Goal: Information Seeking & Learning: Learn about a topic

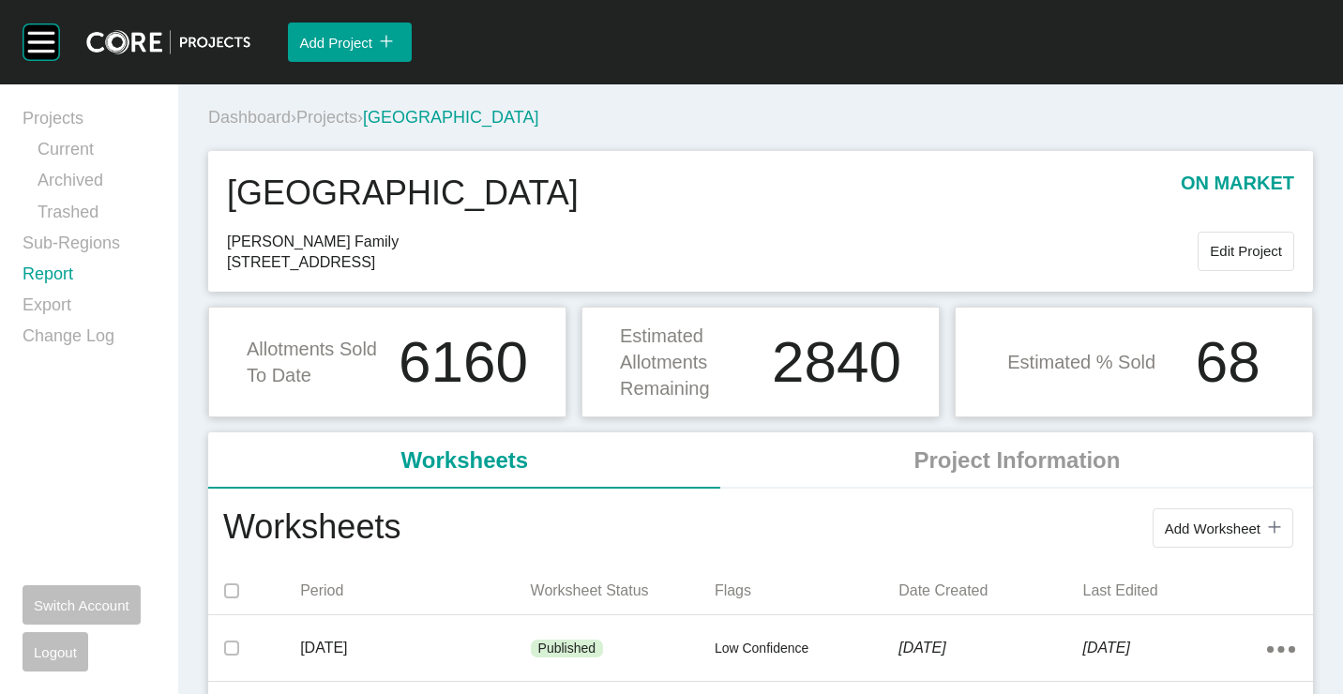
click at [59, 263] on link "Report" at bounding box center [89, 278] width 133 height 31
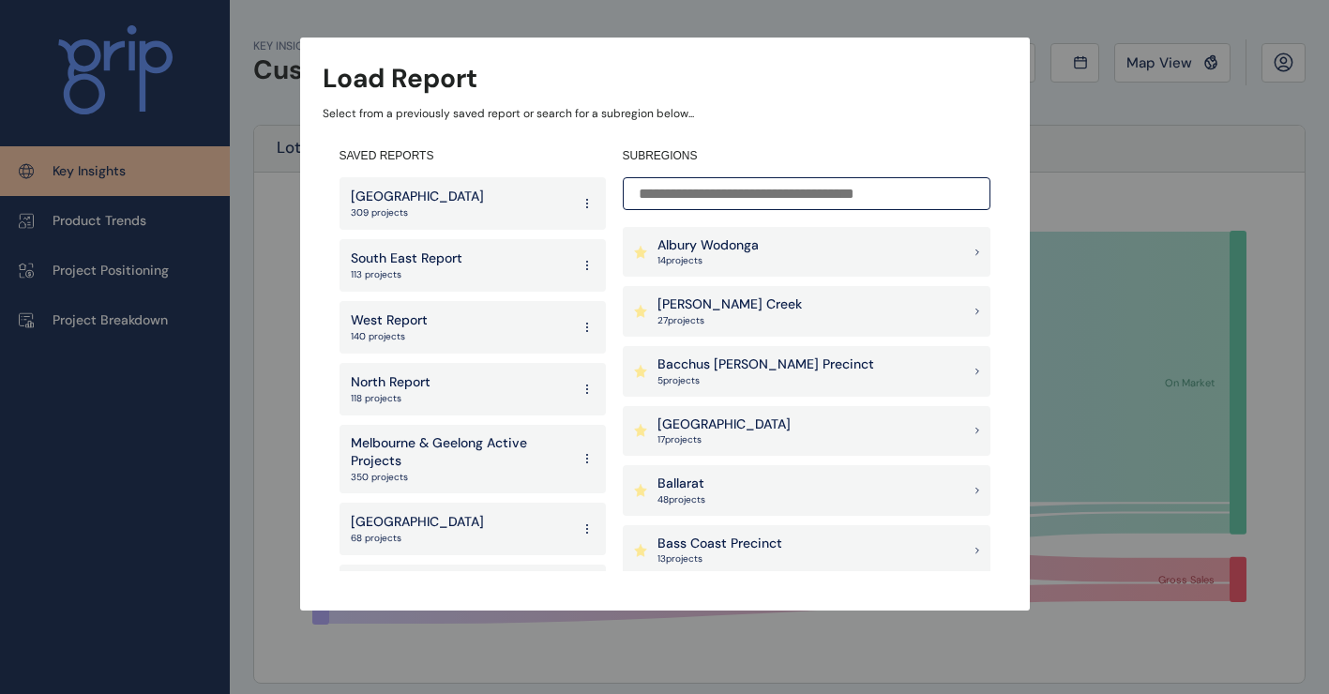
click at [569, 21] on div "Load Report Select from a previously saved report or search for a subregion bel…" at bounding box center [664, 286] width 1329 height 573
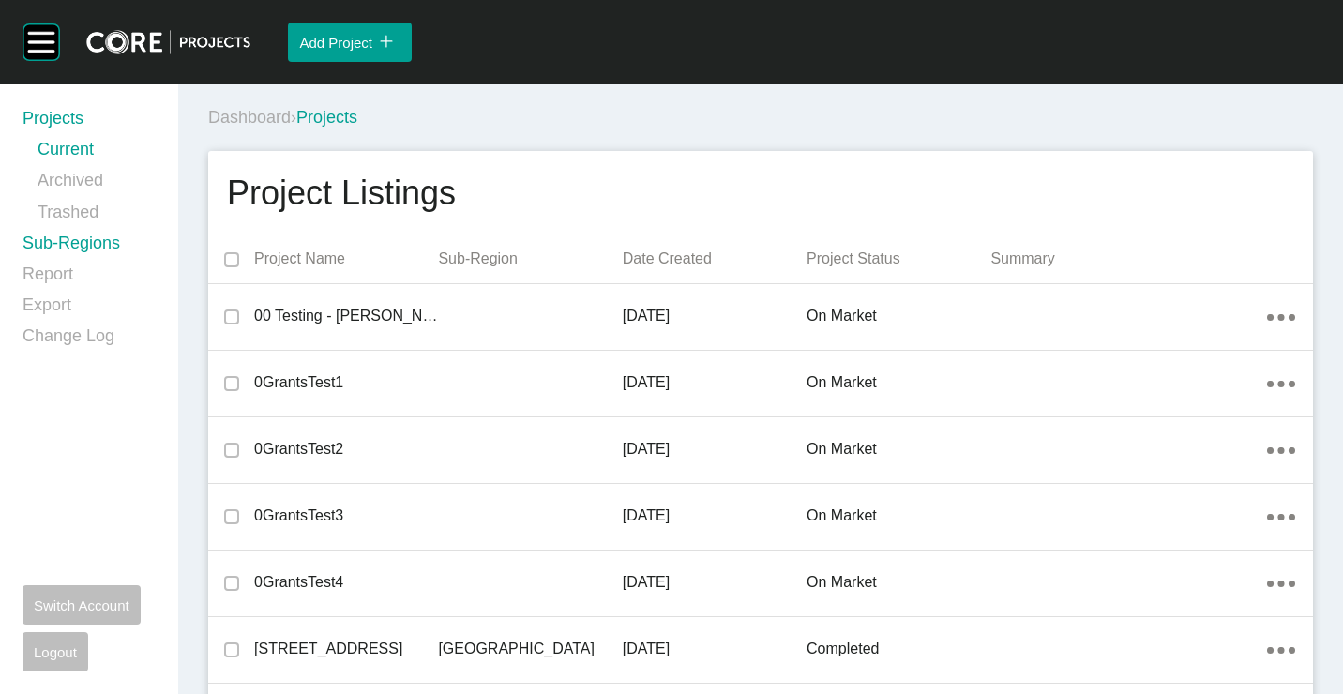
click at [64, 250] on link "Sub-Regions" at bounding box center [89, 247] width 133 height 31
click at [66, 242] on link "Sub-Regions" at bounding box center [89, 247] width 133 height 31
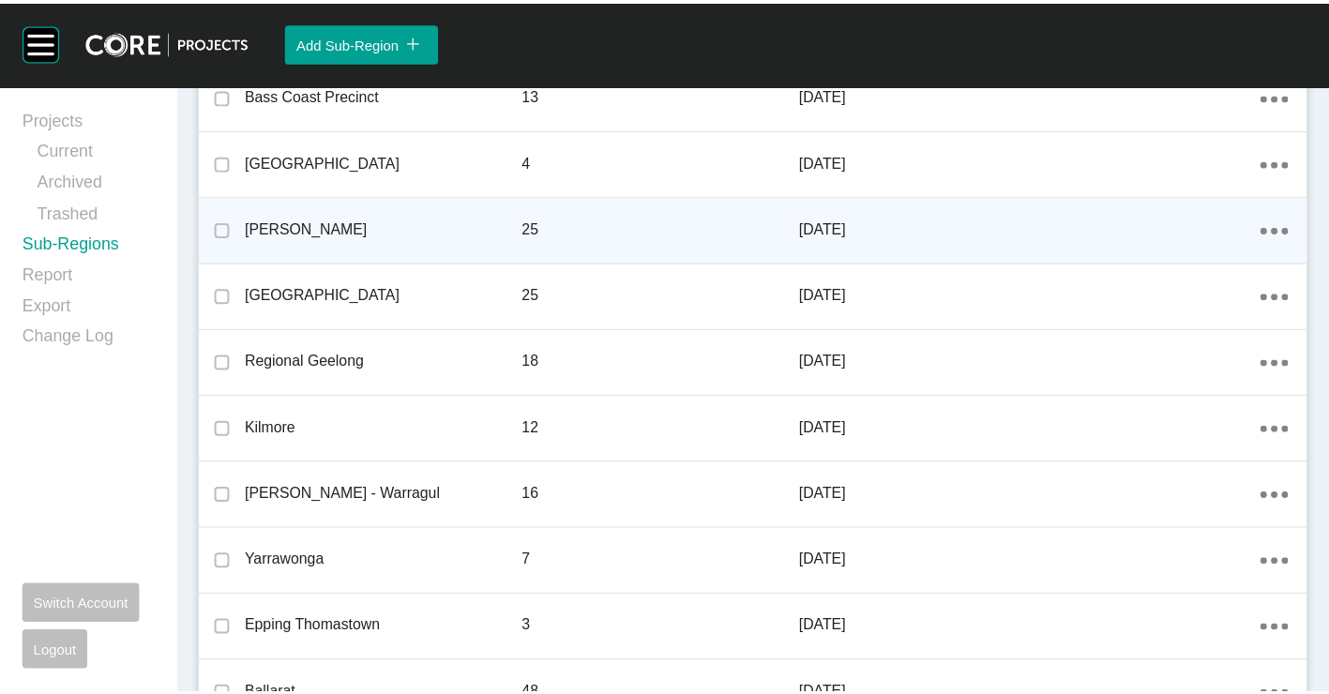
scroll to position [1126, 0]
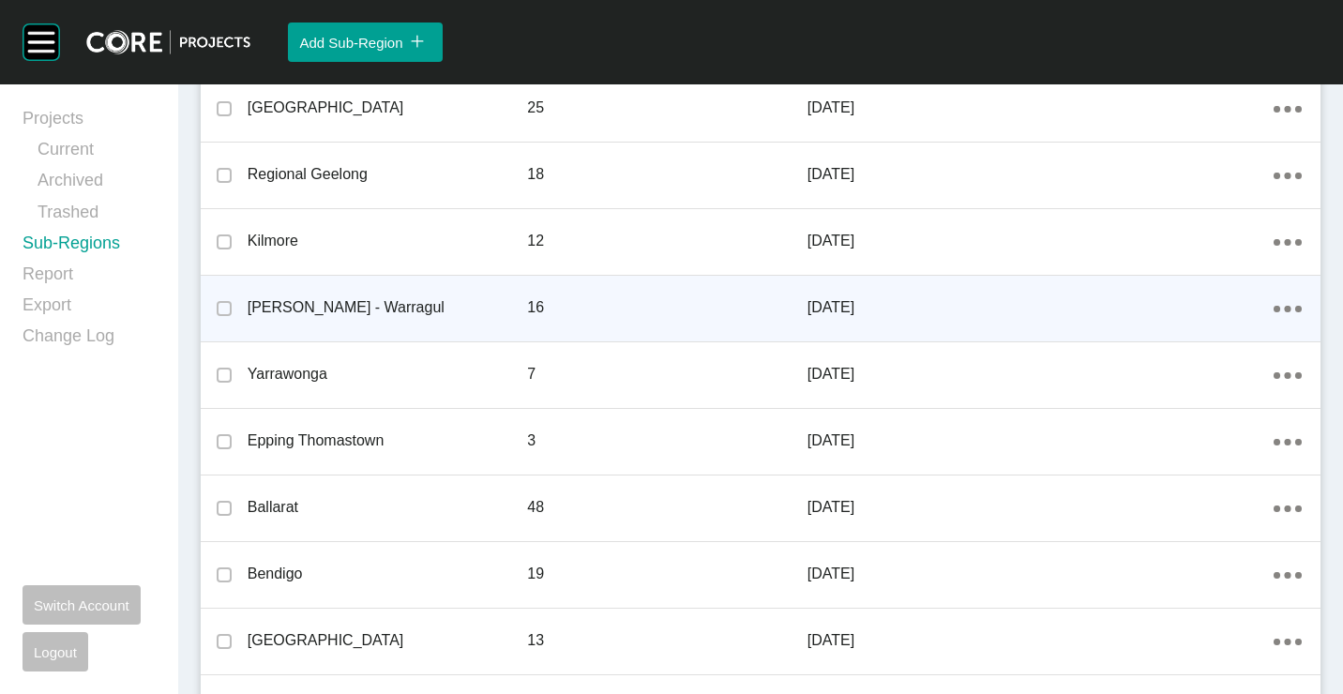
click at [1274, 308] on icon "Action Menu Dots Copy 6 Created with Sketch." at bounding box center [1288, 309] width 28 height 7
click at [1218, 306] on link "Edit" at bounding box center [1207, 311] width 51 height 28
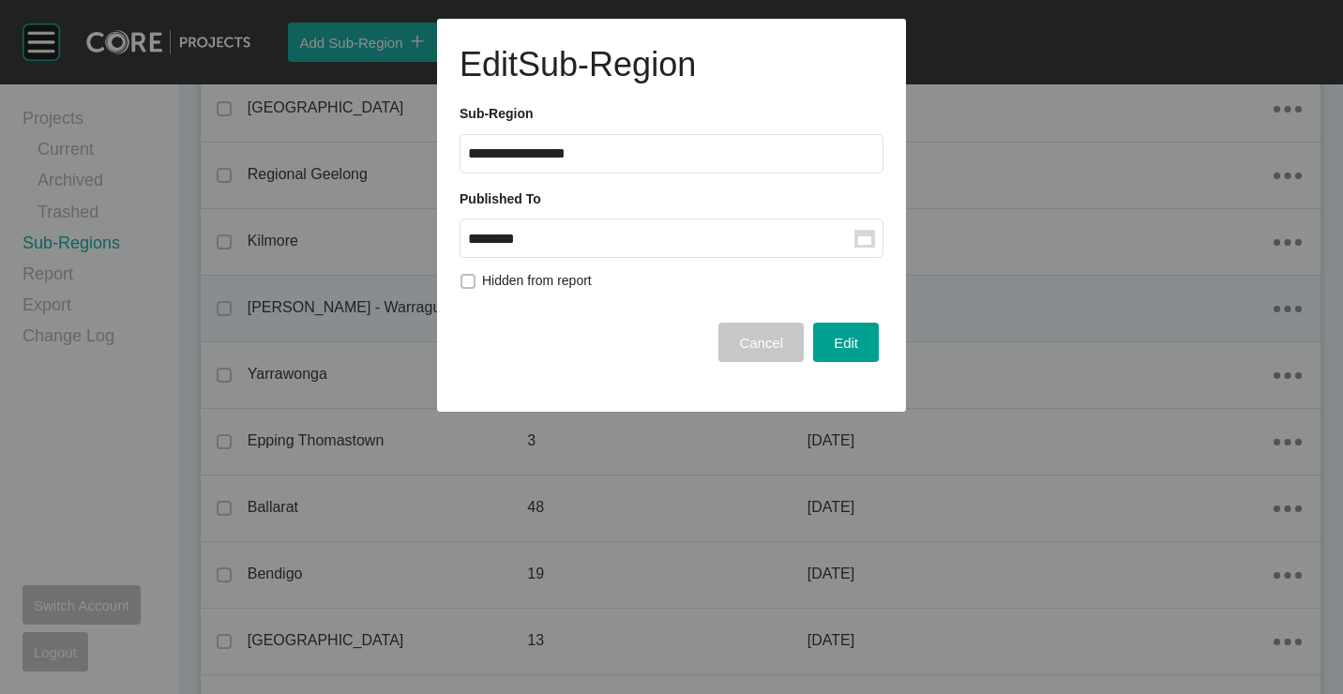
click at [783, 343] on span "Cancel" at bounding box center [761, 343] width 44 height 16
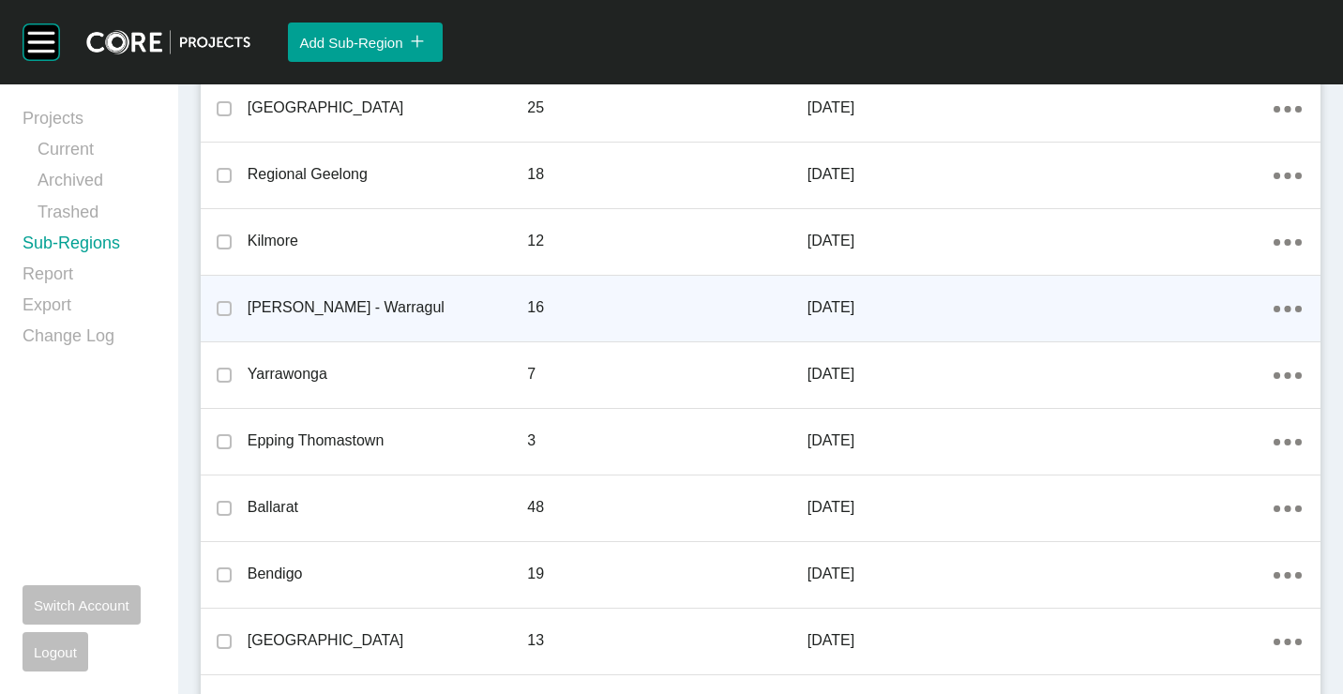
click at [1274, 308] on icon "Action Menu Dots Copy 6 Created with Sketch." at bounding box center [1288, 309] width 28 height 7
click at [1197, 308] on link "Edit" at bounding box center [1207, 311] width 51 height 28
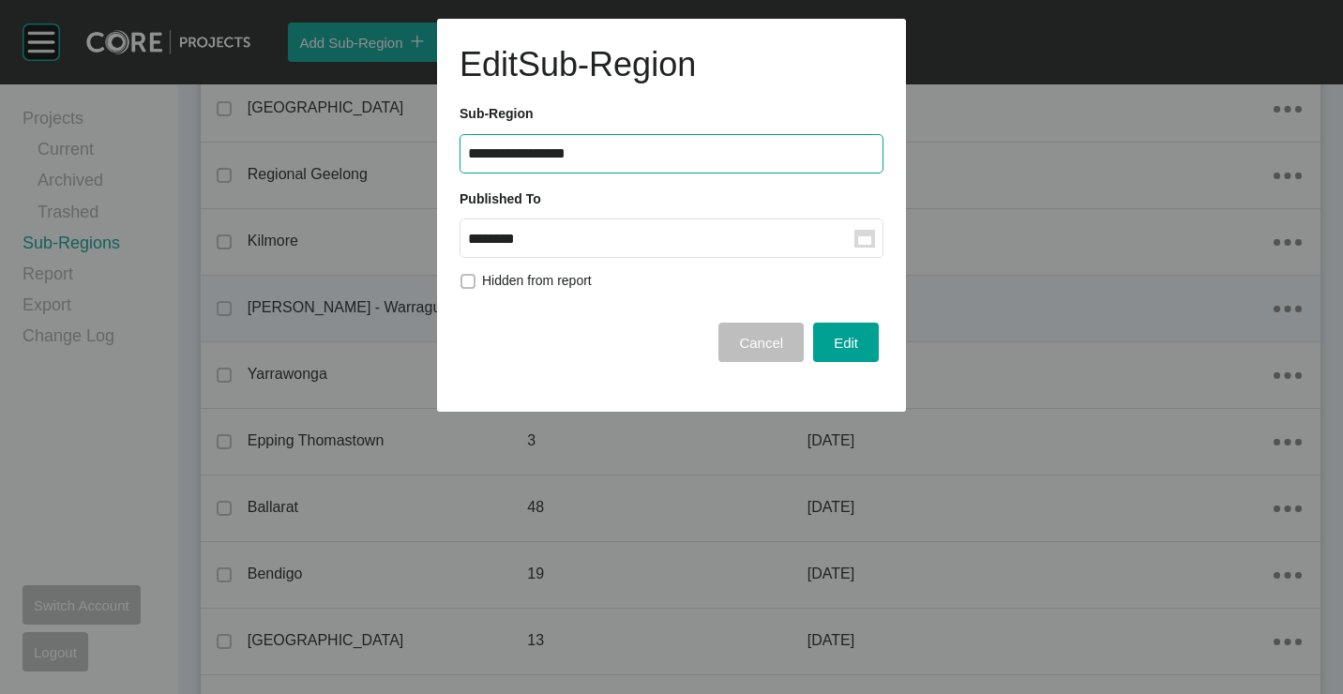
click at [862, 231] on label "******** Group Created with Sketch." at bounding box center [672, 238] width 424 height 39
click at [855, 231] on input "********" at bounding box center [661, 239] width 387 height 16
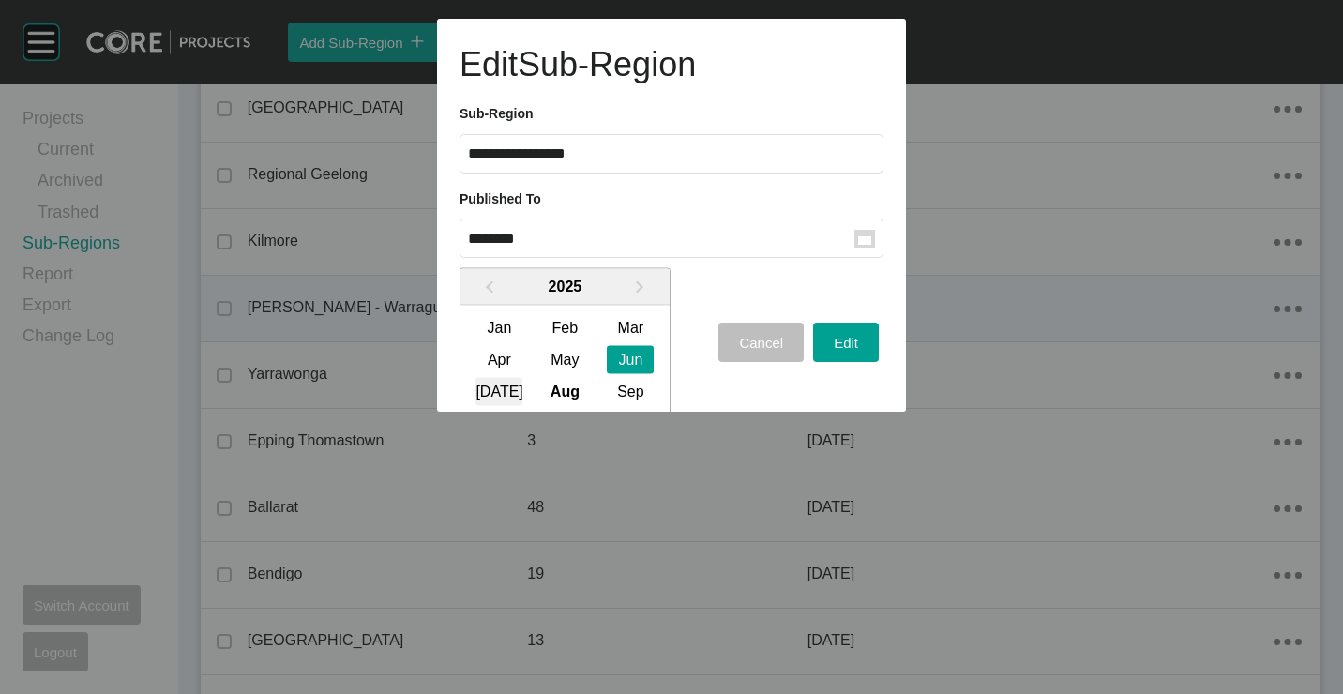
click at [476, 390] on div "[DATE]" at bounding box center [499, 391] width 47 height 28
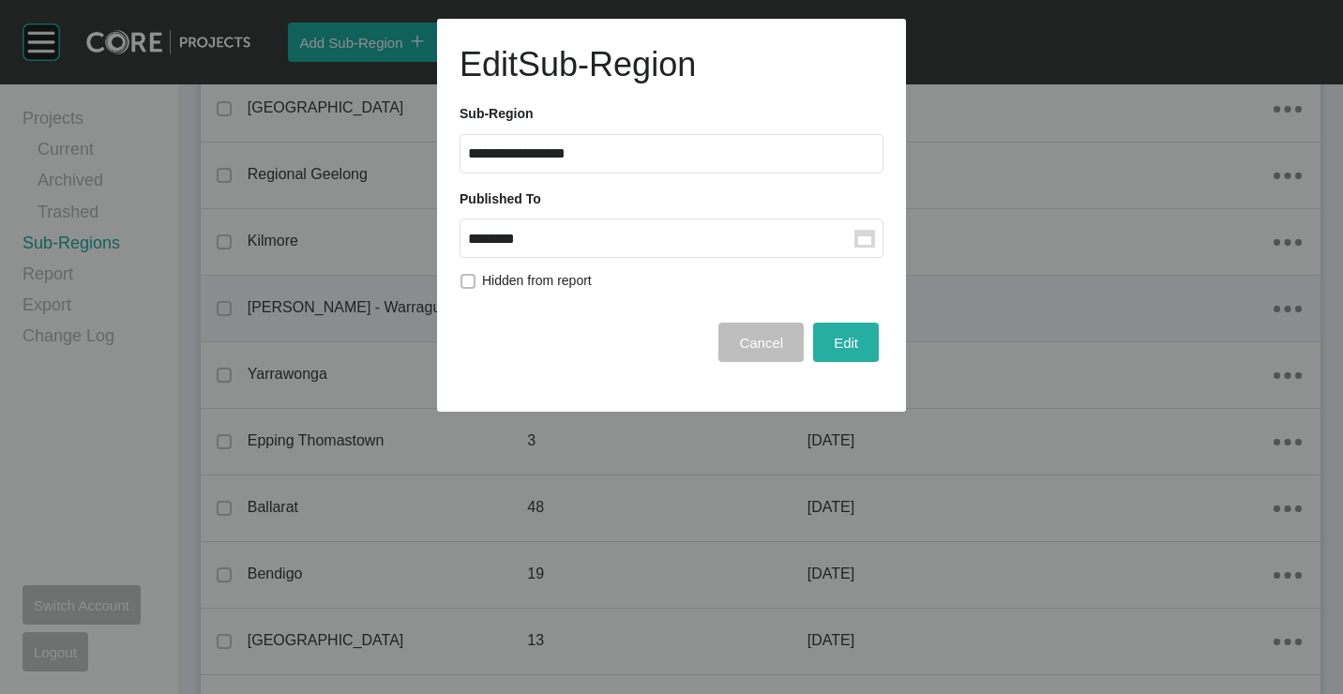
click at [857, 340] on span "Edit" at bounding box center [846, 343] width 24 height 16
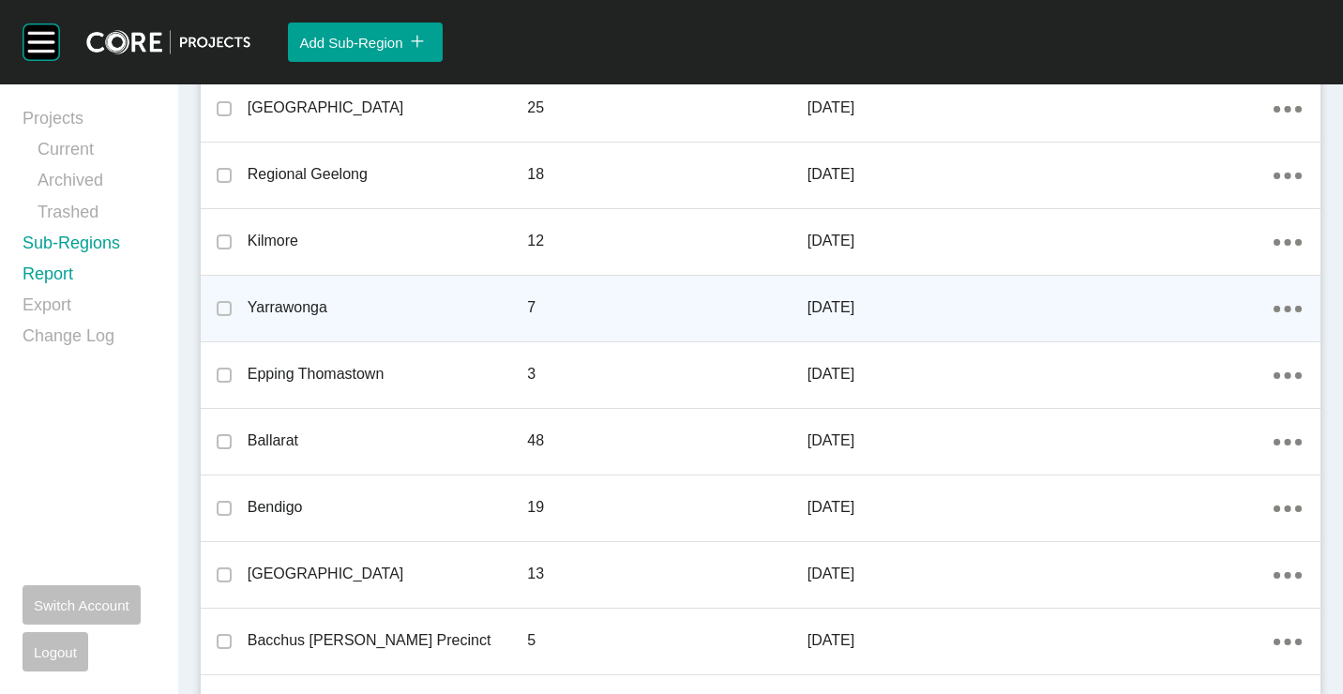
click at [75, 277] on link "Report" at bounding box center [89, 278] width 133 height 31
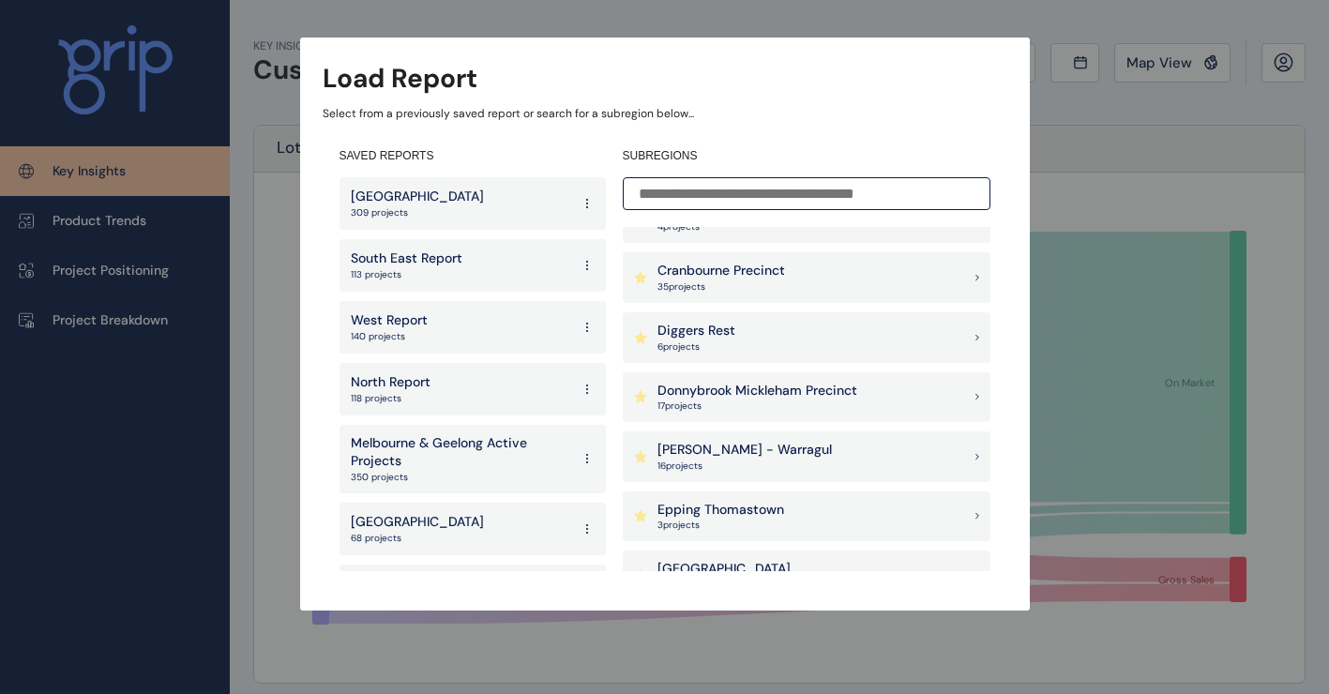
scroll to position [657, 0]
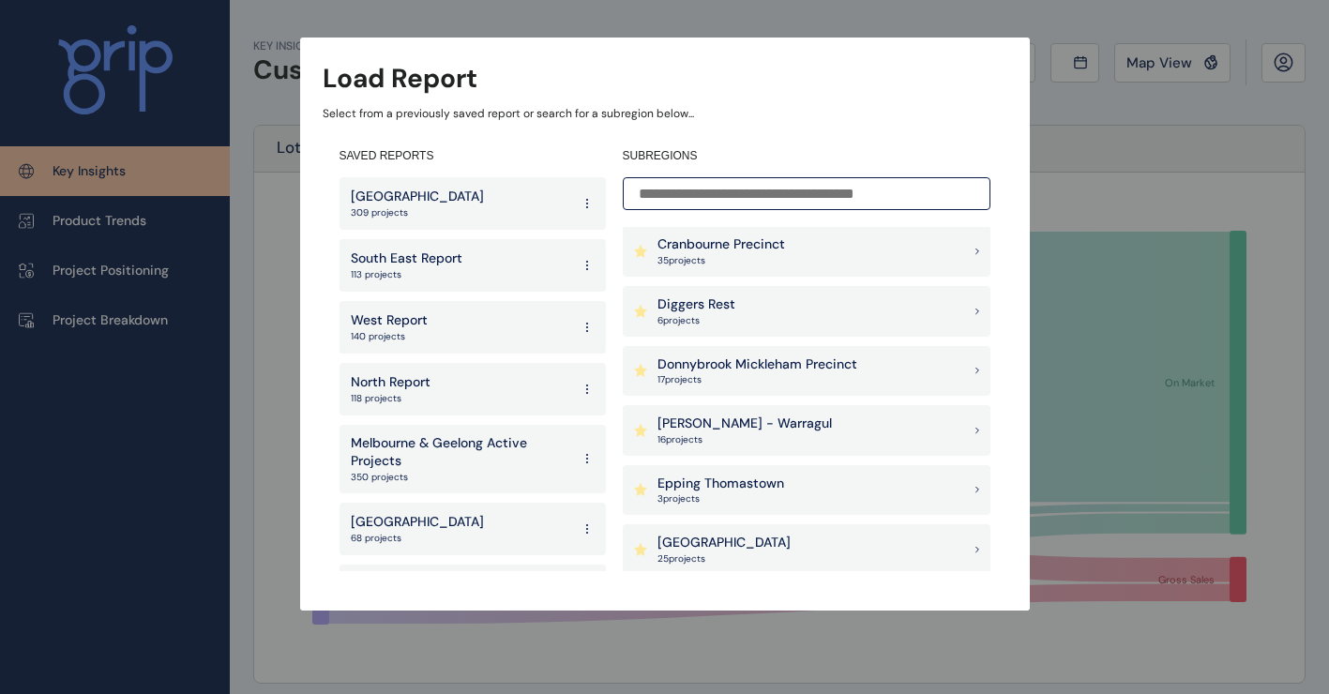
click at [743, 417] on p "[PERSON_NAME] - Warragul" at bounding box center [745, 424] width 175 height 19
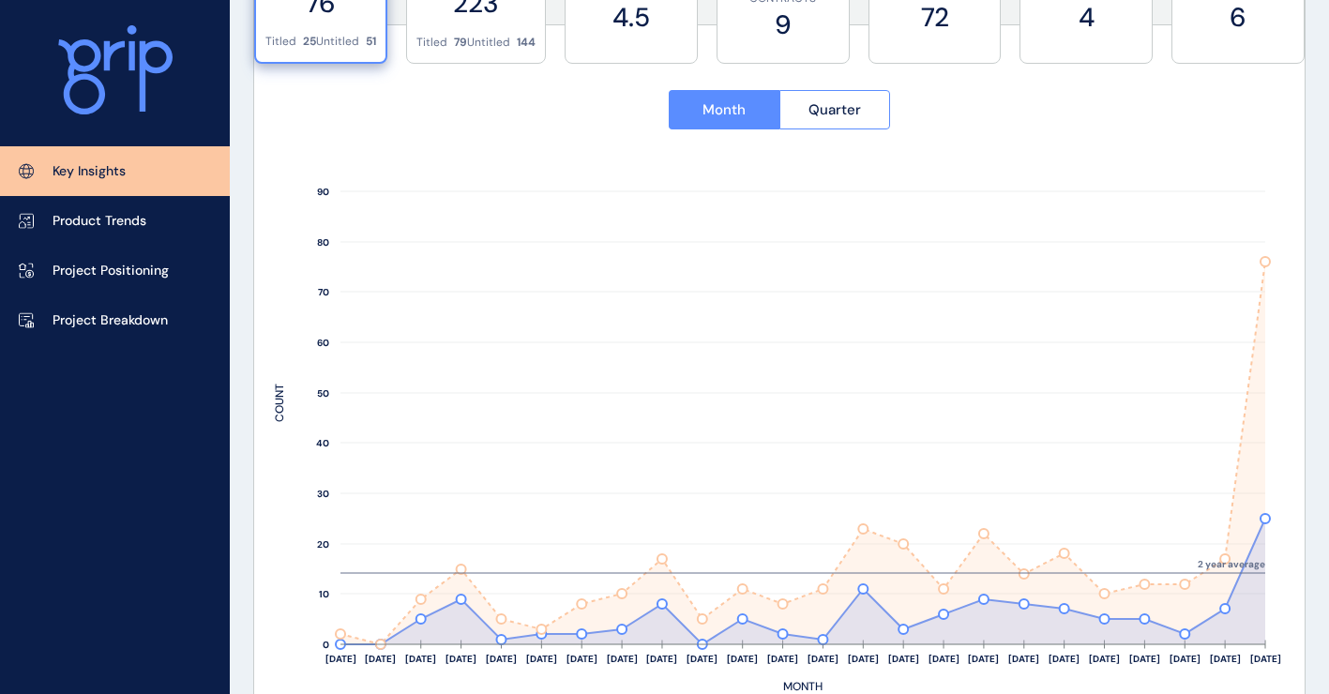
scroll to position [629, 0]
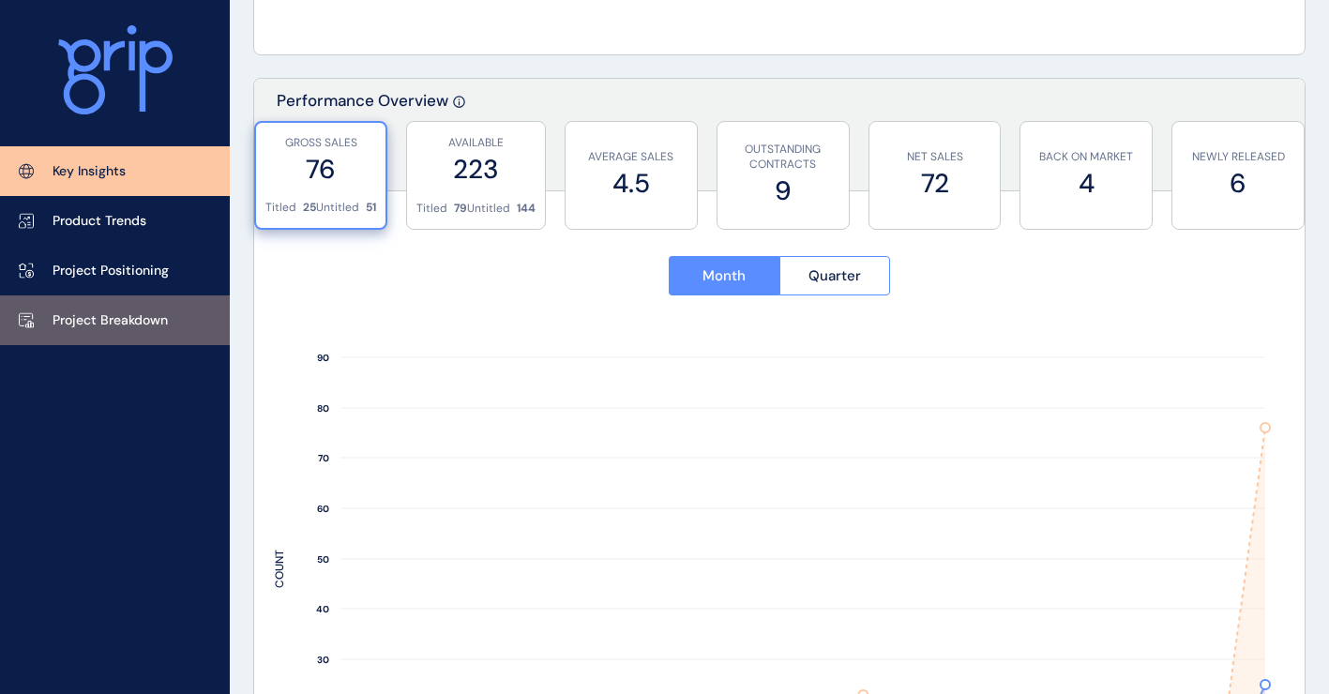
click at [91, 313] on p "Project Breakdown" at bounding box center [110, 320] width 115 height 19
